Goal: Book appointment/travel/reservation

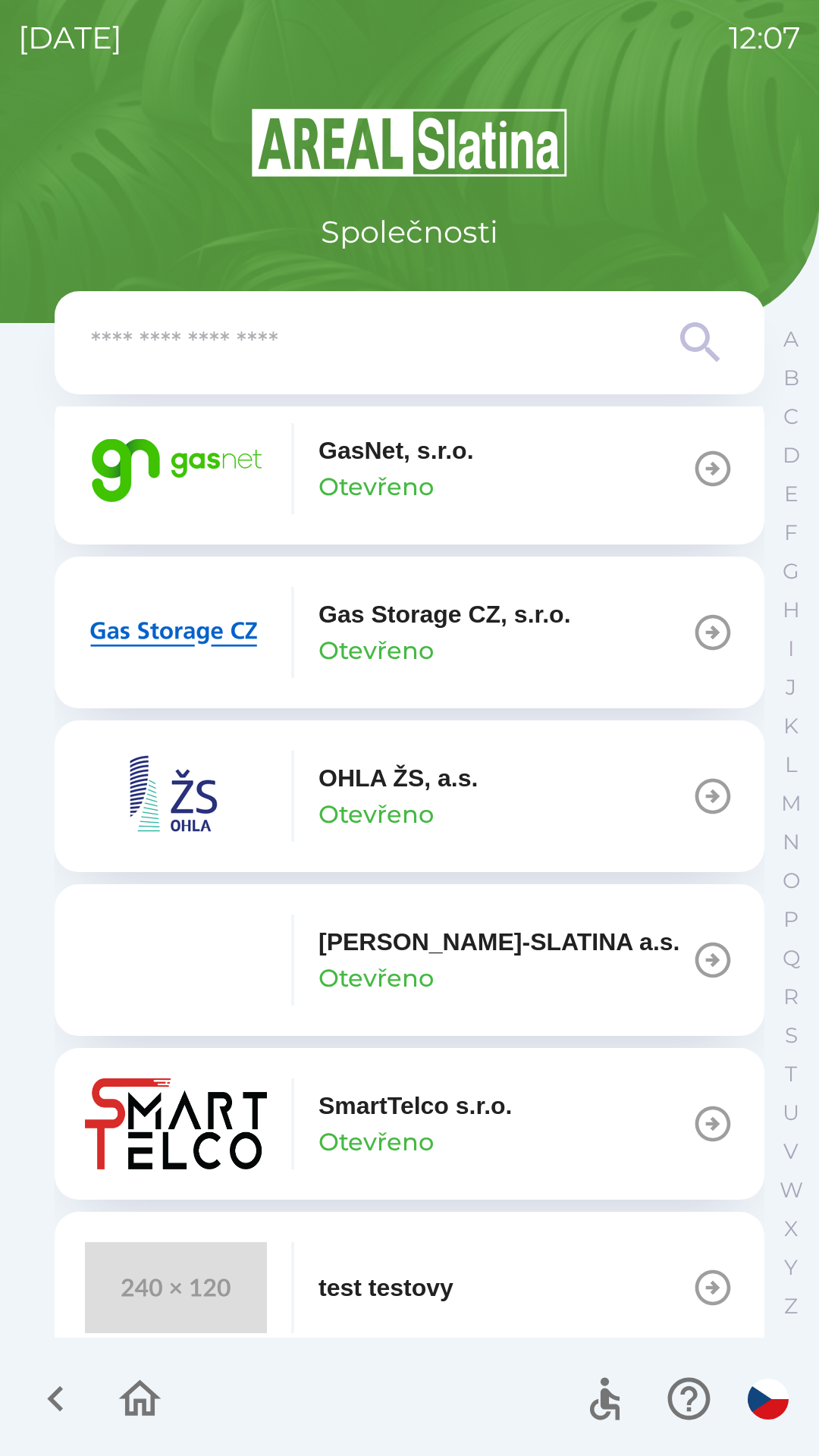
scroll to position [1223, 0]
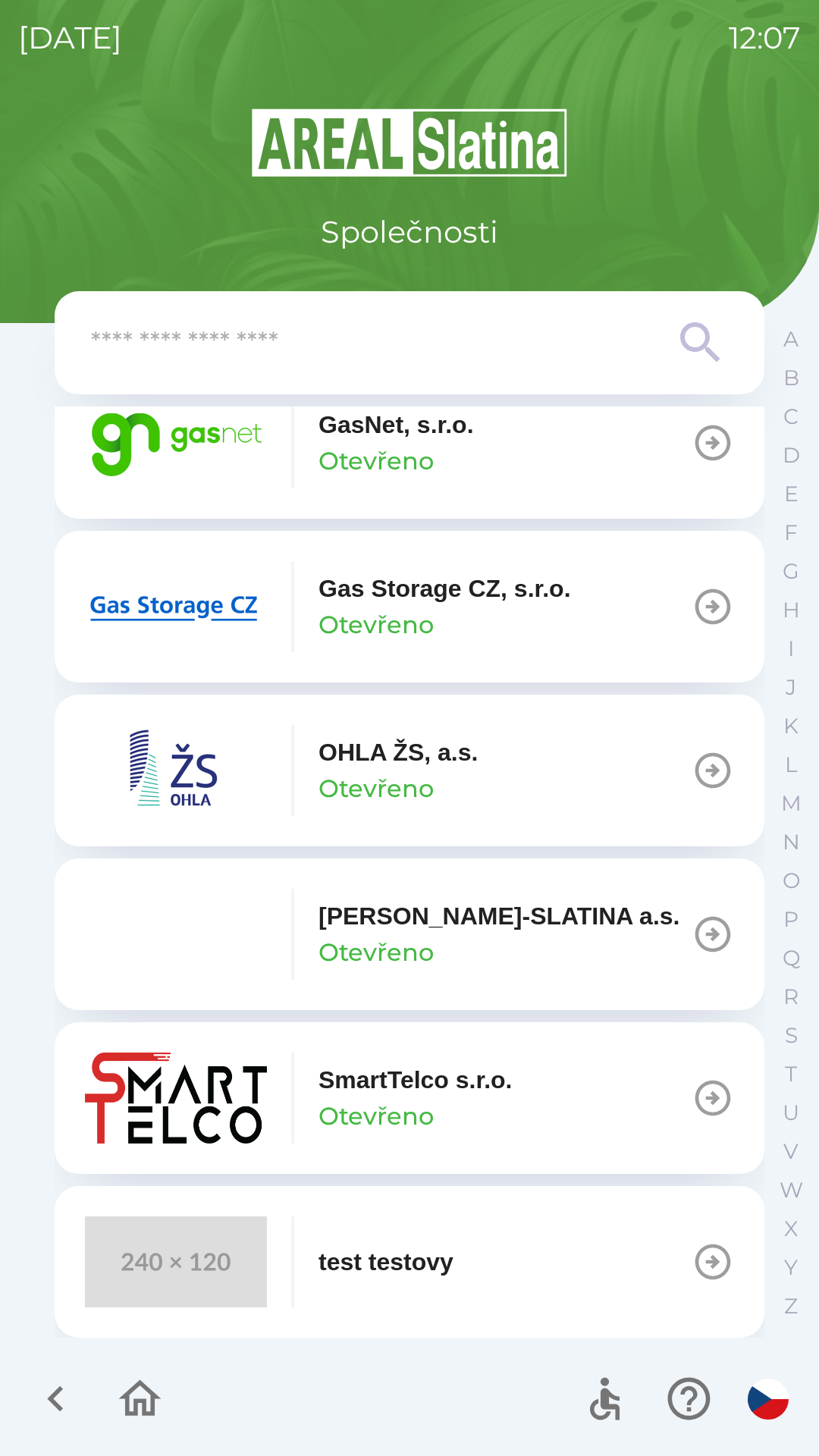
click at [696, 437] on icon "button" at bounding box center [712, 443] width 42 height 42
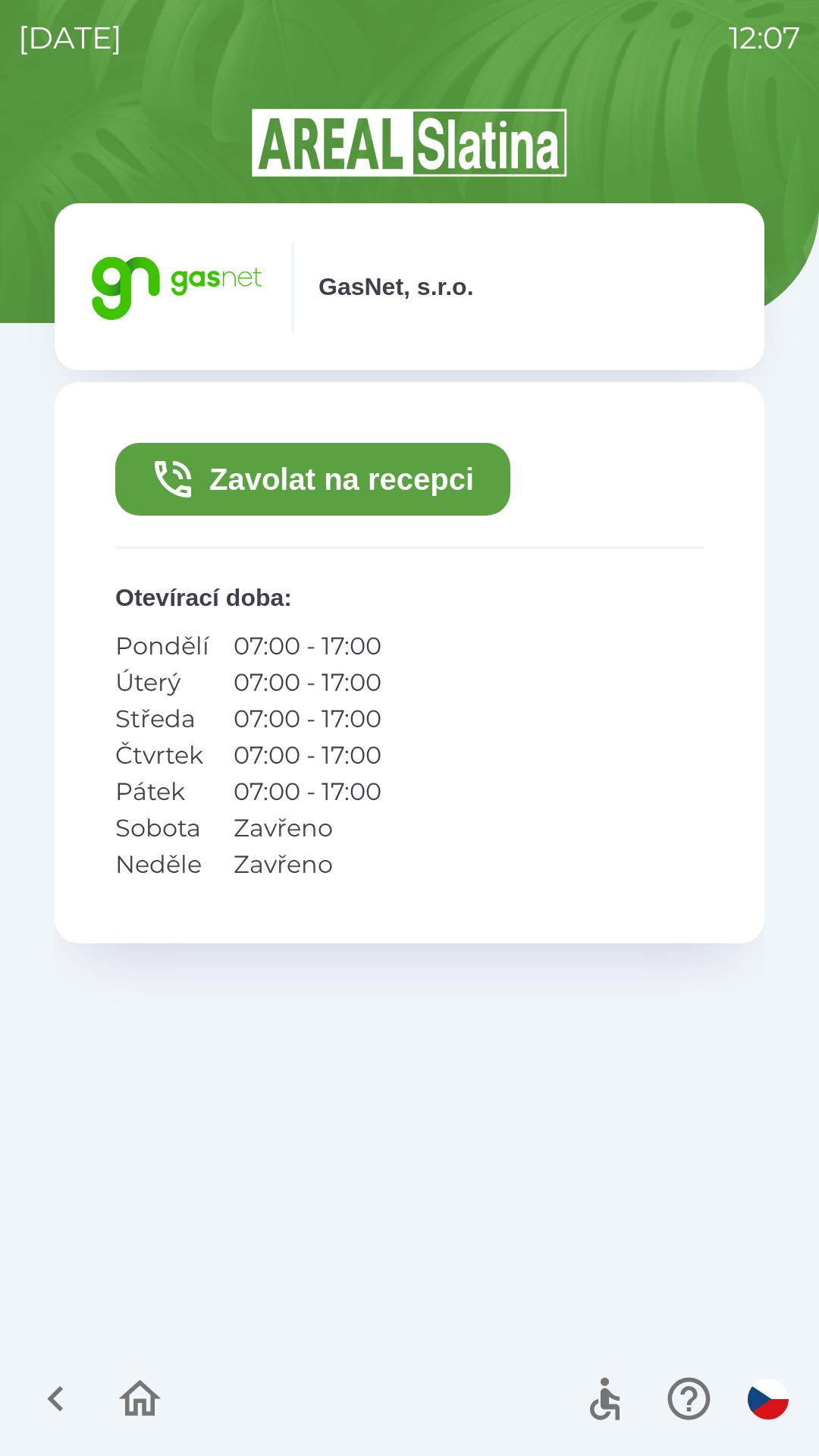
click at [379, 483] on button "Zavolat na recepci" at bounding box center [313, 479] width 395 height 73
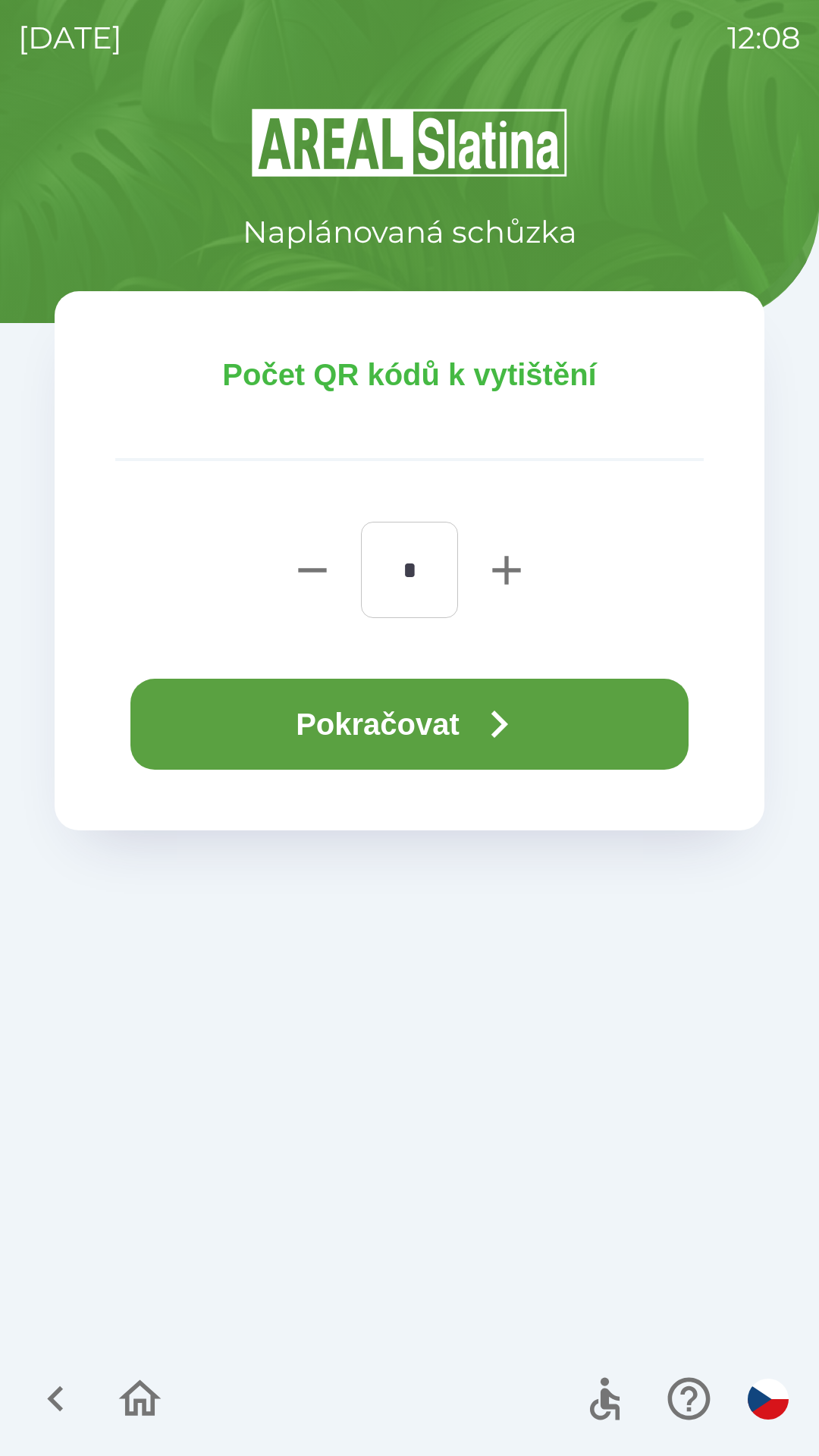
click at [461, 731] on button "Pokračovat" at bounding box center [409, 723] width 558 height 91
